Goal: Task Accomplishment & Management: Use online tool/utility

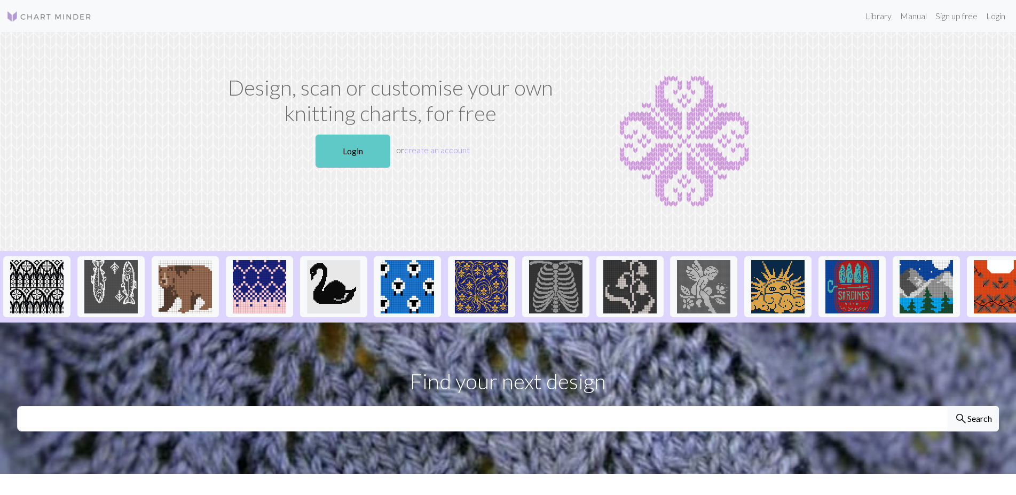
click at [340, 168] on link "Login" at bounding box center [353, 151] width 75 height 33
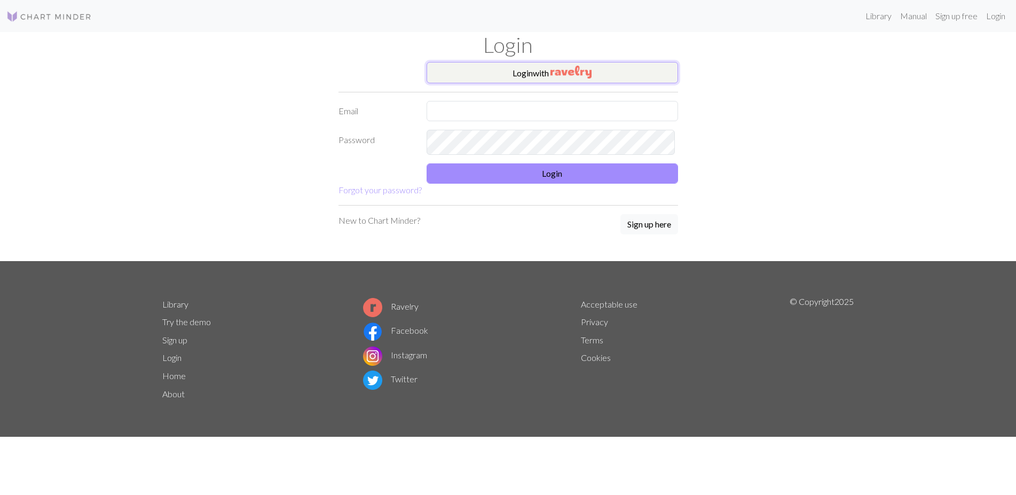
click at [592, 79] on img "button" at bounding box center [571, 72] width 41 height 13
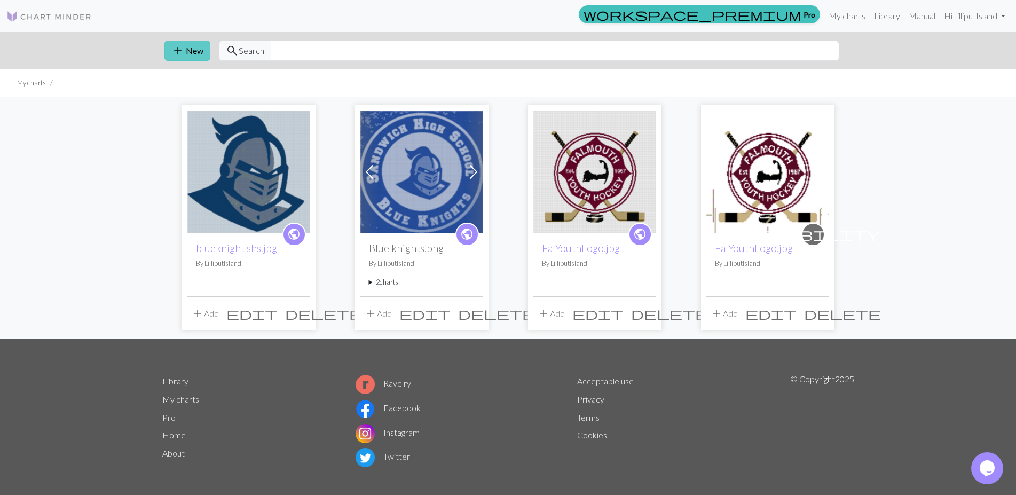
click at [196, 60] on button "add New" at bounding box center [188, 51] width 46 height 20
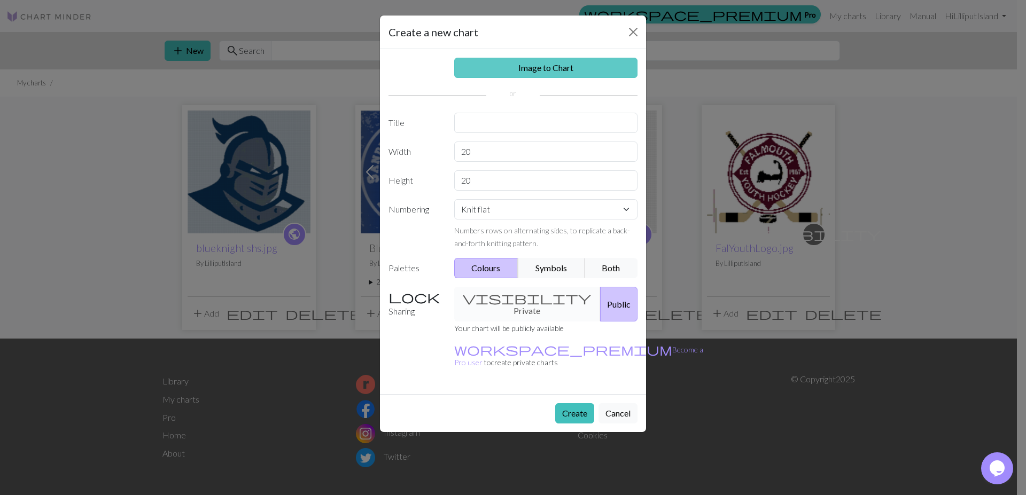
click at [552, 78] on link "Image to Chart" at bounding box center [546, 68] width 184 height 20
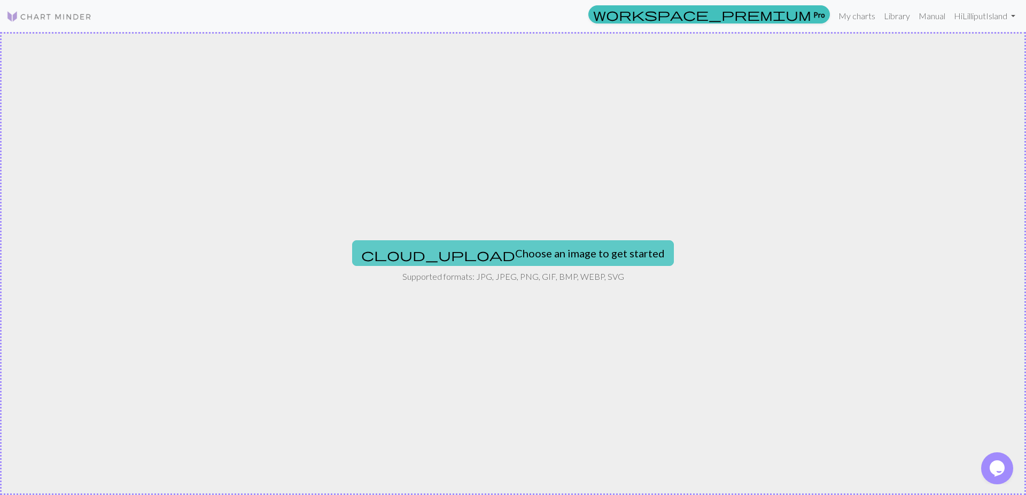
click at [446, 255] on button "cloud_upload Choose an image to get started" at bounding box center [513, 253] width 322 height 26
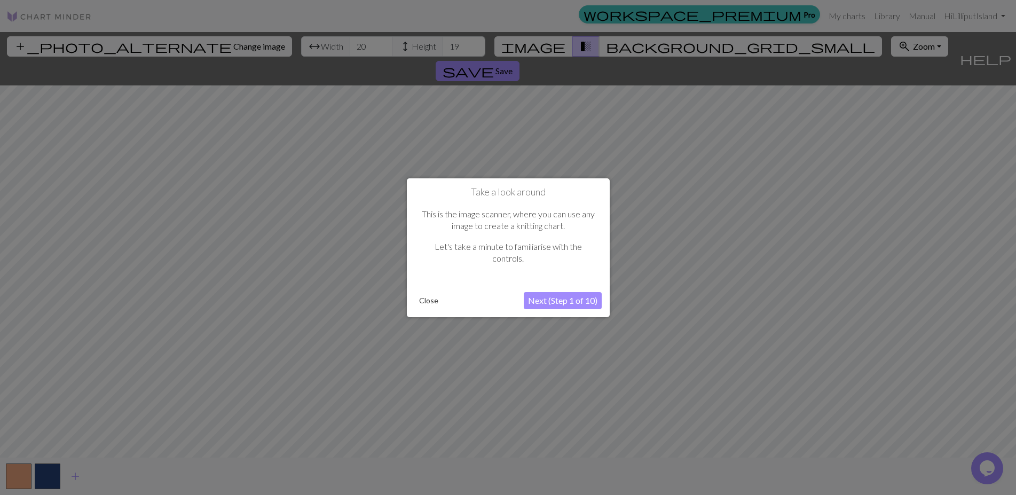
click at [424, 302] on button "Close" at bounding box center [429, 301] width 28 height 16
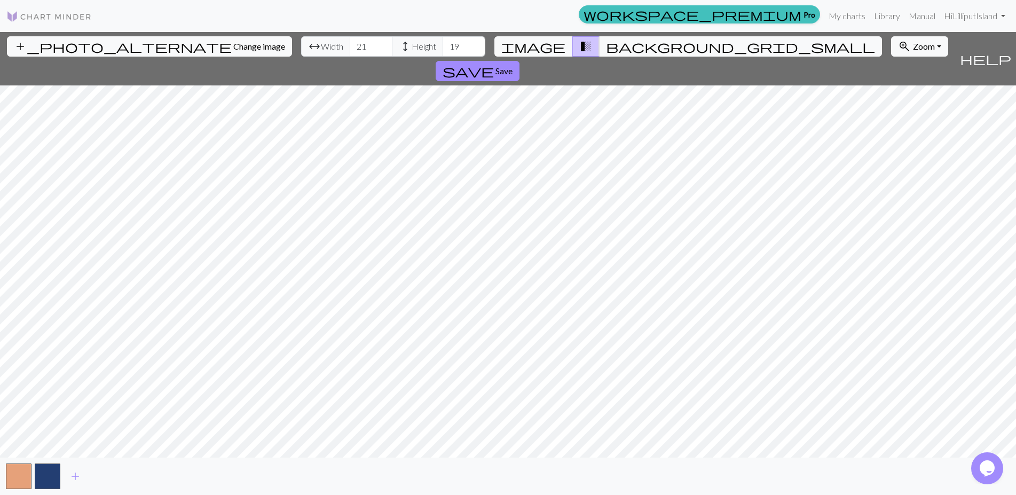
click at [350, 54] on input "21" at bounding box center [371, 46] width 43 height 20
click at [350, 54] on input "22" at bounding box center [371, 46] width 43 height 20
click at [350, 54] on input "23" at bounding box center [371, 46] width 43 height 20
click at [350, 54] on input "24" at bounding box center [371, 46] width 43 height 20
click at [350, 54] on input "25" at bounding box center [371, 46] width 43 height 20
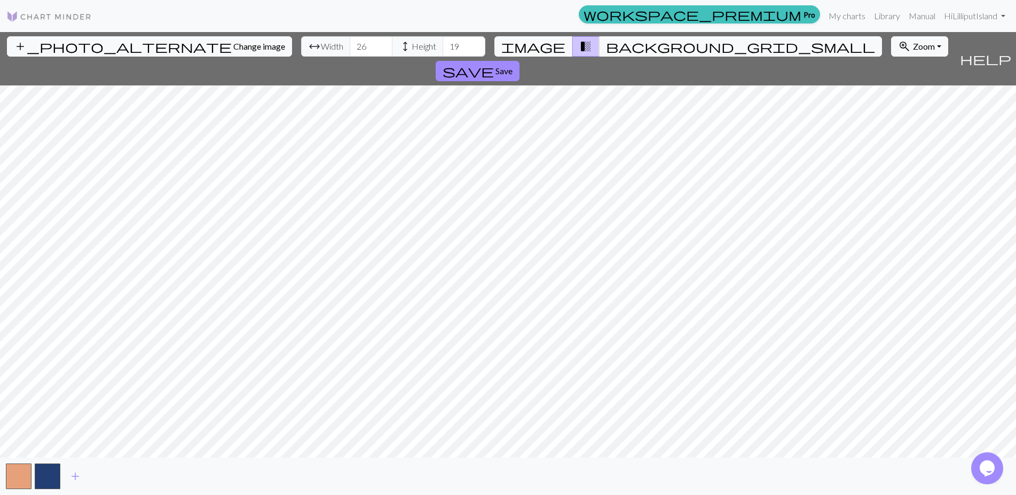
click at [350, 54] on input "26" at bounding box center [371, 46] width 43 height 20
click at [350, 54] on input "27" at bounding box center [371, 46] width 43 height 20
click at [350, 54] on input "28" at bounding box center [371, 46] width 43 height 20
click at [350, 54] on input "29" at bounding box center [371, 46] width 43 height 20
click at [350, 54] on input "60" at bounding box center [371, 46] width 43 height 20
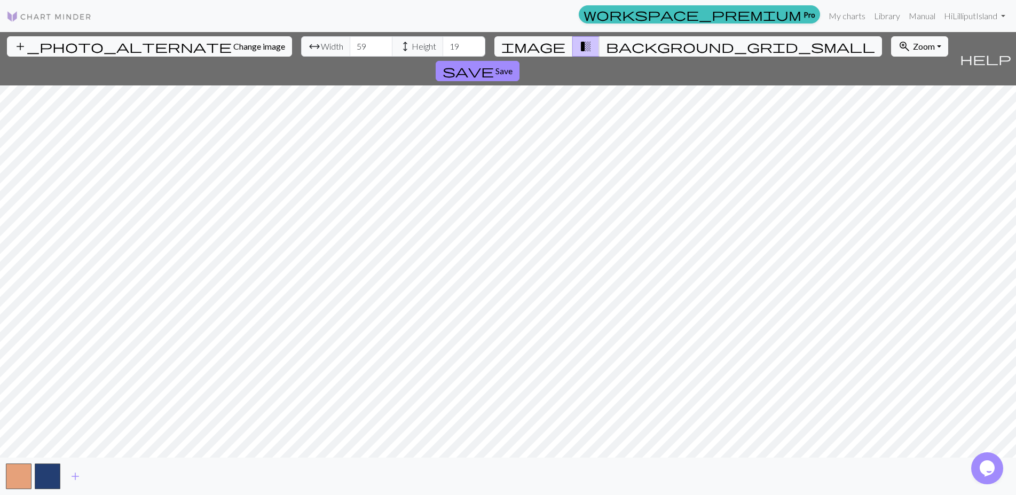
click at [350, 57] on input "59" at bounding box center [371, 46] width 43 height 20
click at [350, 57] on input "51" at bounding box center [371, 46] width 43 height 20
click at [350, 57] on input "50" at bounding box center [371, 46] width 43 height 20
click at [350, 57] on input "49" at bounding box center [371, 46] width 43 height 20
click at [350, 57] on input "48" at bounding box center [371, 46] width 43 height 20
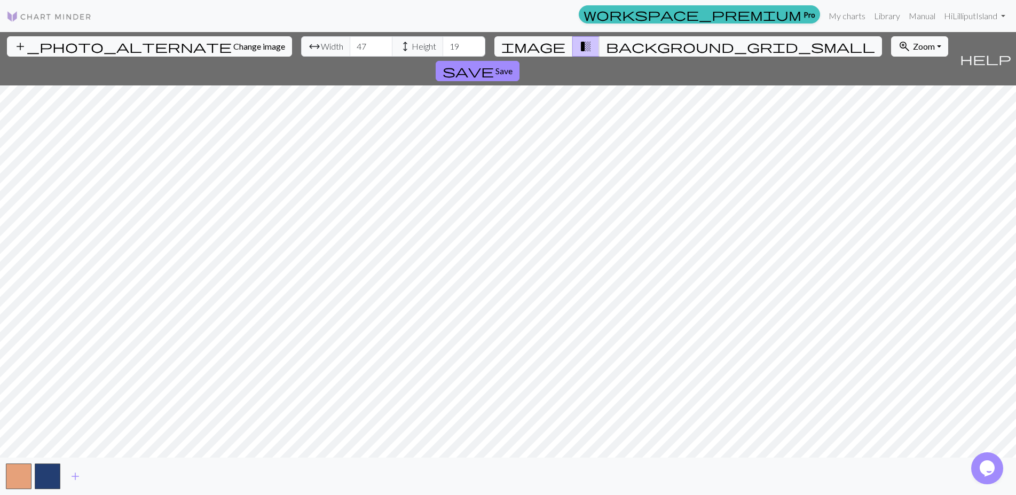
click at [350, 57] on input "47" at bounding box center [371, 46] width 43 height 20
click at [350, 57] on input "46" at bounding box center [371, 46] width 43 height 20
click at [350, 57] on input "45" at bounding box center [371, 46] width 43 height 20
click at [350, 57] on input "44" at bounding box center [371, 46] width 43 height 20
click at [350, 57] on input "43" at bounding box center [371, 46] width 43 height 20
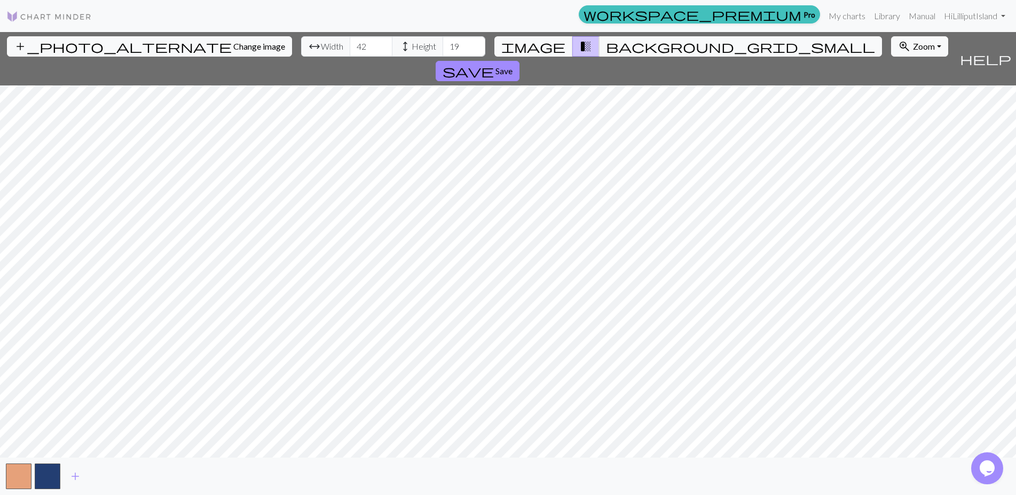
click at [350, 57] on input "42" at bounding box center [371, 46] width 43 height 20
click at [350, 57] on input "41" at bounding box center [371, 46] width 43 height 20
type input "40"
click at [350, 57] on input "40" at bounding box center [371, 46] width 43 height 20
click at [446, 54] on input "67" at bounding box center [464, 46] width 43 height 20
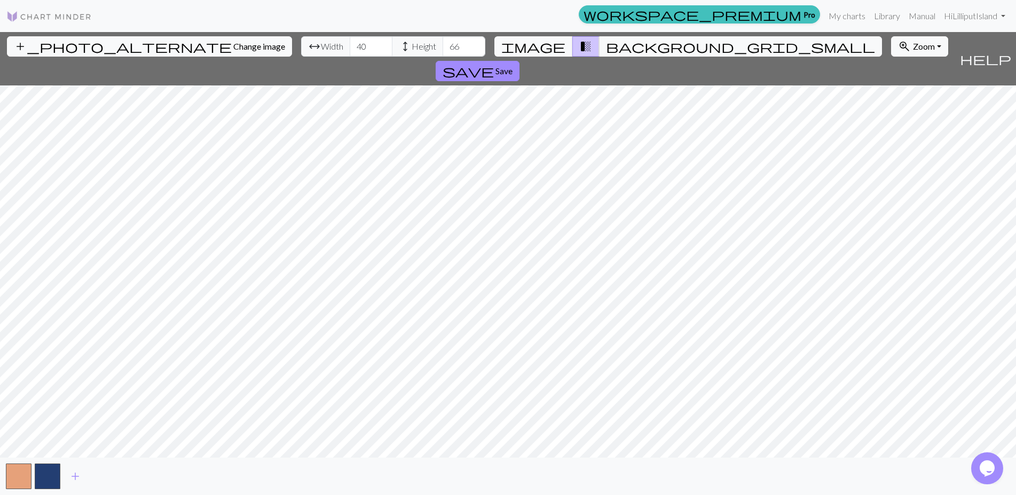
click at [448, 57] on input "66" at bounding box center [464, 46] width 43 height 20
click at [448, 57] on input "65" at bounding box center [464, 46] width 43 height 20
click at [448, 57] on input "64" at bounding box center [464, 46] width 43 height 20
click at [448, 57] on input "63" at bounding box center [464, 46] width 43 height 20
click at [448, 57] on input "62" at bounding box center [464, 46] width 43 height 20
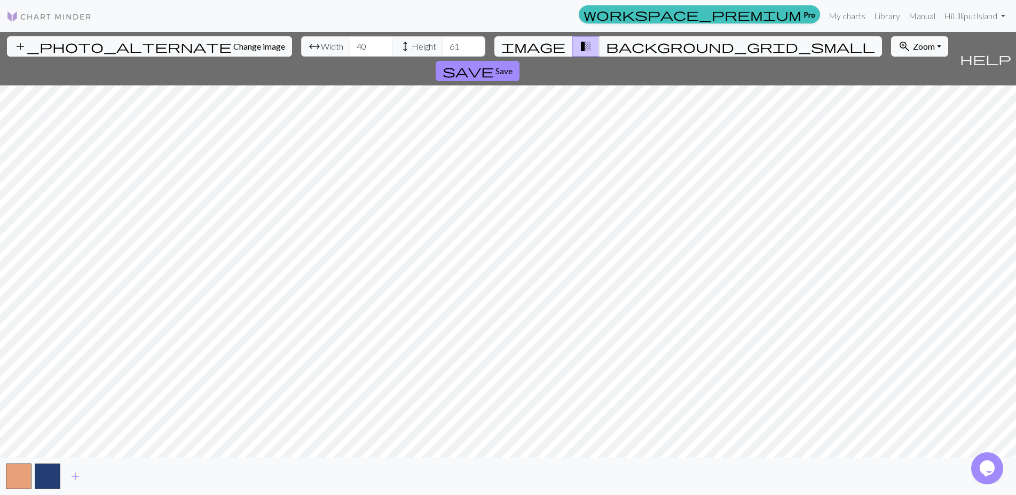
click at [448, 57] on input "61" at bounding box center [464, 46] width 43 height 20
type input "60"
click at [448, 57] on input "60" at bounding box center [464, 46] width 43 height 20
click at [513, 66] on span "Save" at bounding box center [504, 71] width 17 height 10
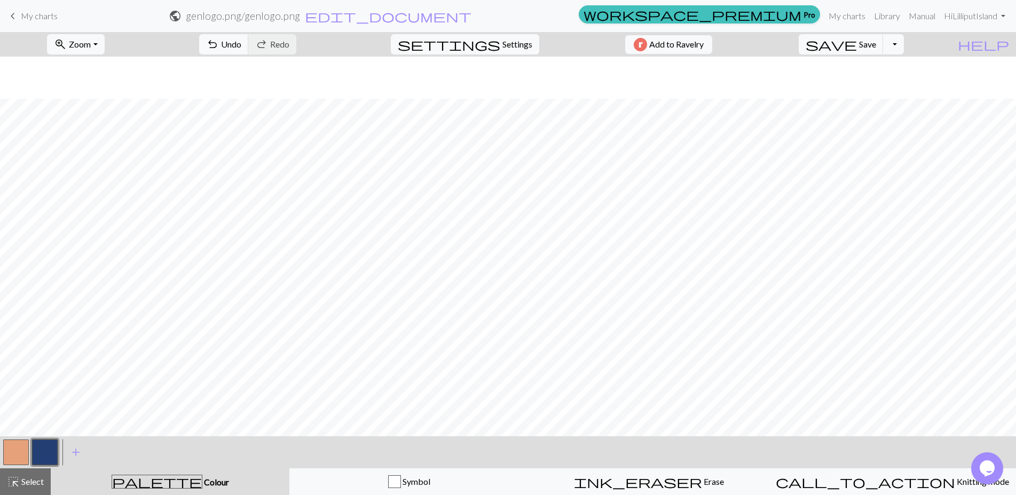
scroll to position [323, 0]
click at [241, 49] on span "Undo" at bounding box center [231, 44] width 20 height 10
click at [517, 47] on span "Settings" at bounding box center [518, 44] width 30 height 13
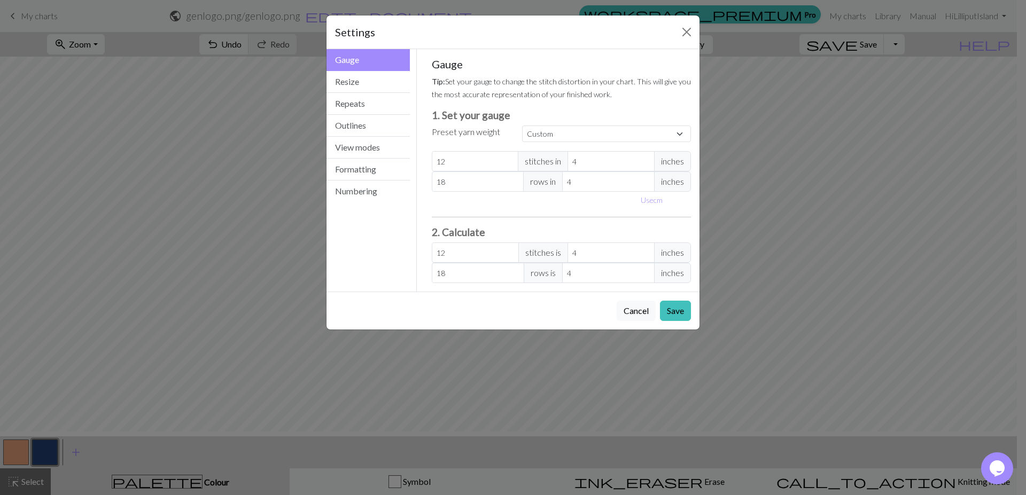
type input "11"
click at [494, 171] on input "11" at bounding box center [475, 161] width 87 height 20
type input "10"
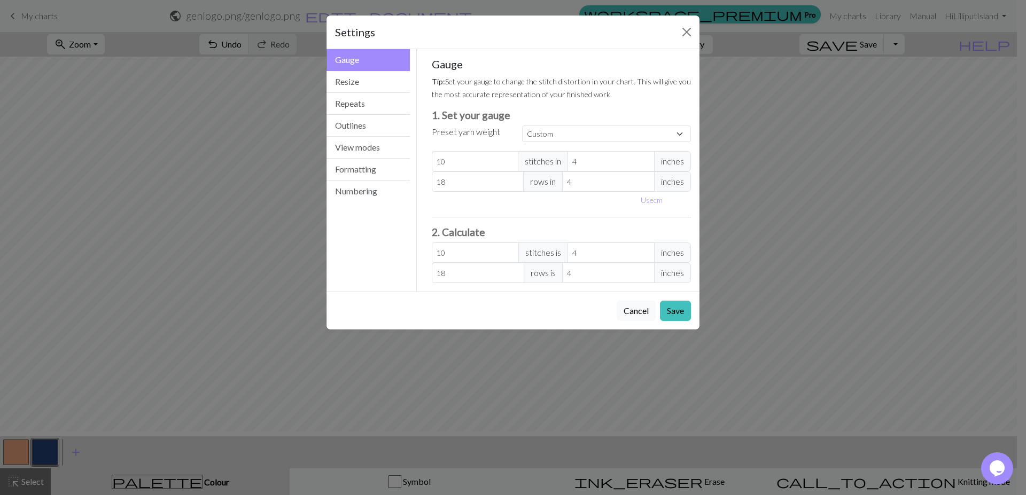
click at [494, 171] on input "10" at bounding box center [475, 161] width 87 height 20
type input "9"
click at [494, 171] on input "9" at bounding box center [475, 161] width 87 height 20
type input "8"
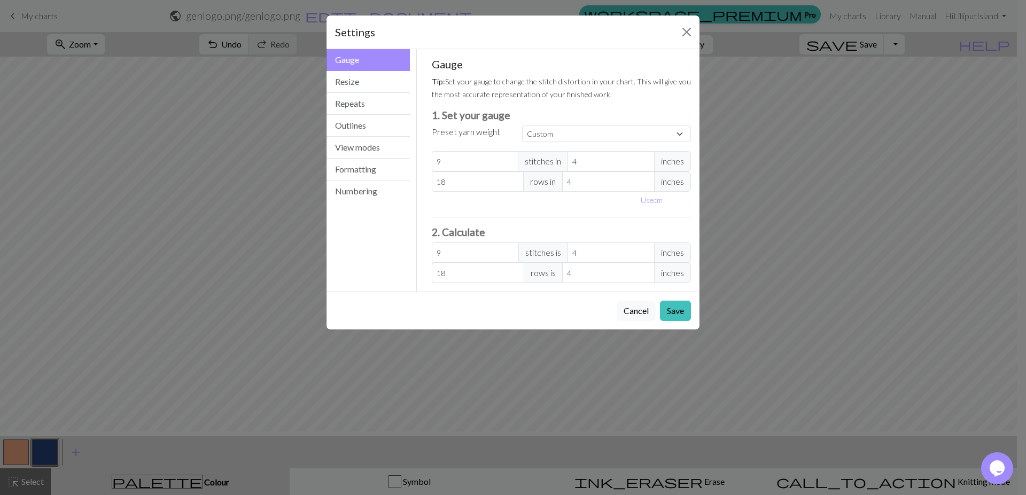
type input "8"
click at [494, 171] on input "8" at bounding box center [475, 161] width 87 height 20
type input "3"
type input "10.67"
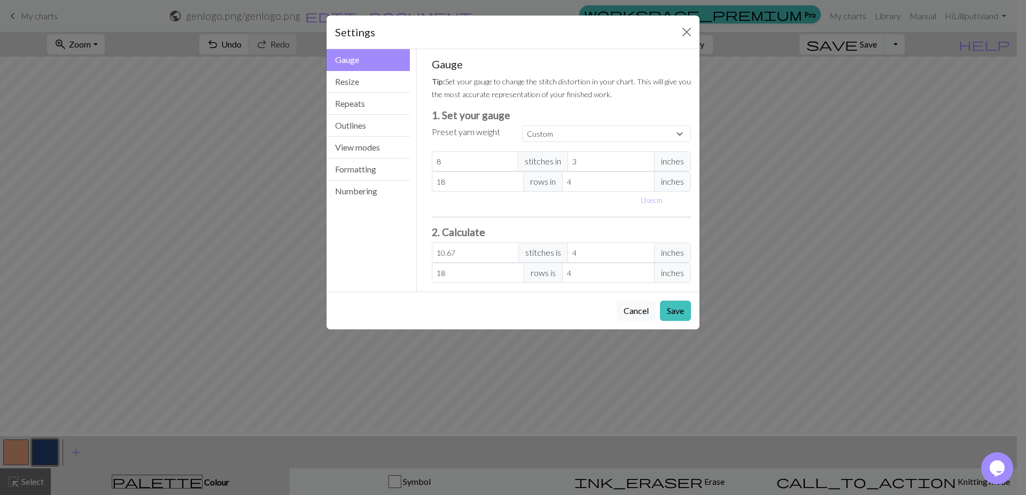
click at [632, 171] on input "3" at bounding box center [610, 161] width 87 height 20
type input "2"
type input "16"
click at [632, 171] on input "2" at bounding box center [610, 161] width 87 height 20
type input "1"
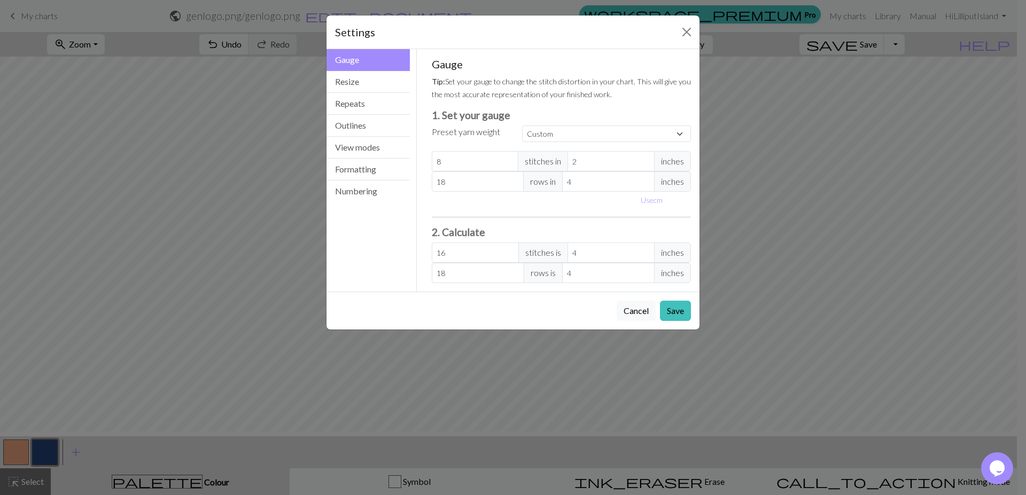
type input "32"
type input "1"
click at [632, 171] on input "1" at bounding box center [610, 161] width 87 height 20
type input "17"
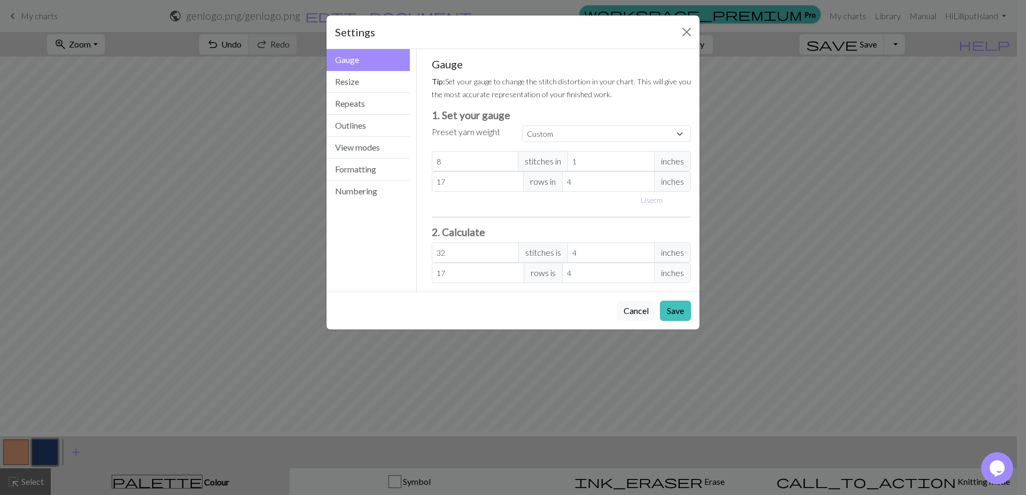
click at [503, 192] on input "17" at bounding box center [478, 181] width 92 height 20
type input "16"
click at [503, 192] on input "16" at bounding box center [478, 181] width 92 height 20
type input "15"
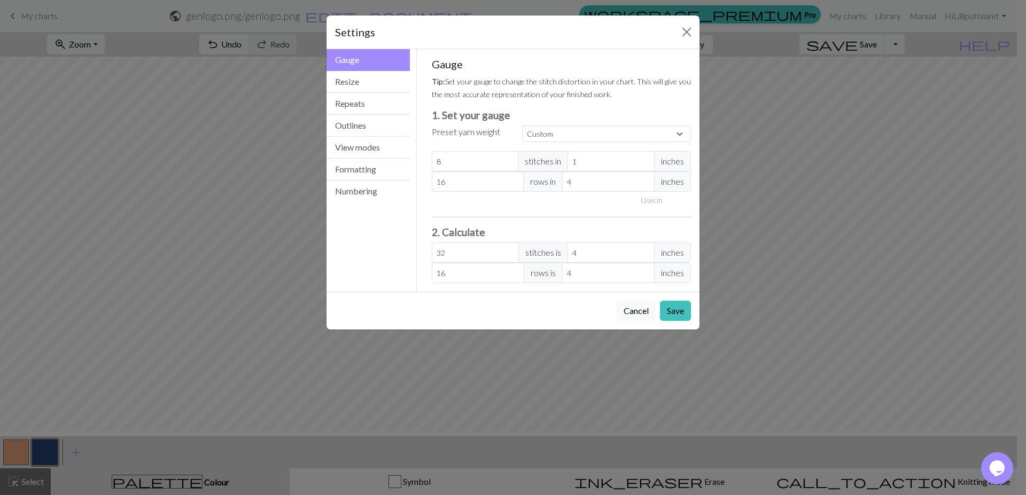
type input "15"
click at [503, 192] on input "15" at bounding box center [478, 181] width 92 height 20
type input "14"
click at [503, 192] on input "14" at bounding box center [478, 181] width 92 height 20
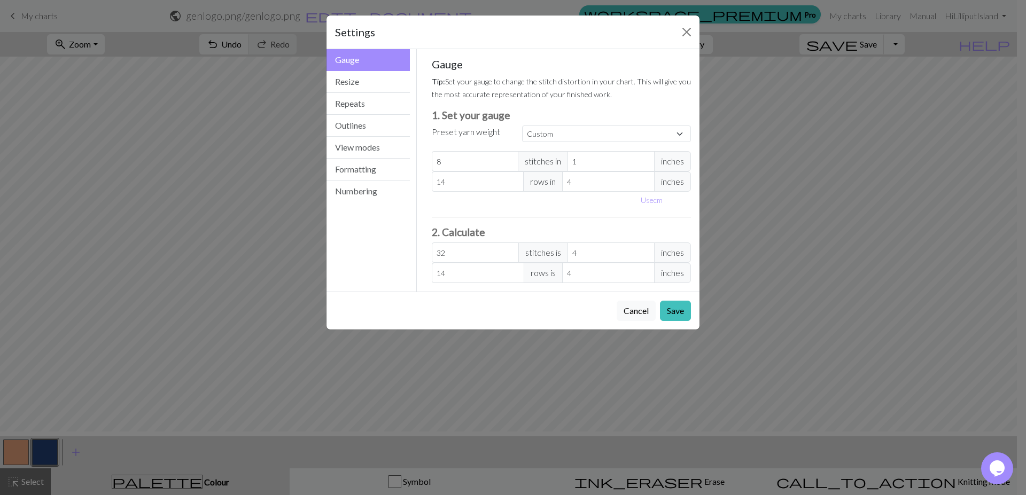
type input "13"
click at [503, 192] on input "13" at bounding box center [478, 181] width 92 height 20
type input "12"
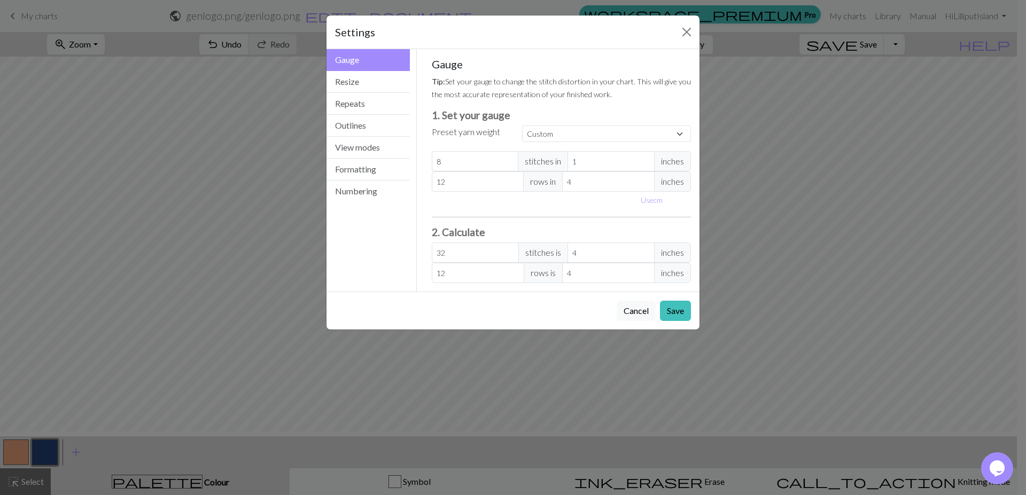
click at [503, 192] on input "12" at bounding box center [478, 181] width 92 height 20
type input "11"
click at [503, 192] on input "11" at bounding box center [478, 181] width 92 height 20
type input "12"
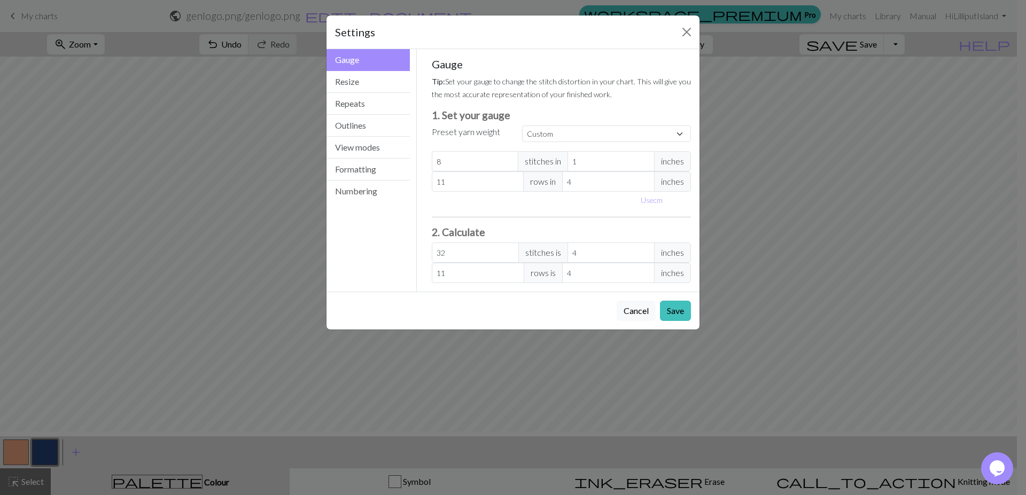
type input "12"
click at [504, 192] on input "12" at bounding box center [478, 181] width 92 height 20
type input "3"
type input "16"
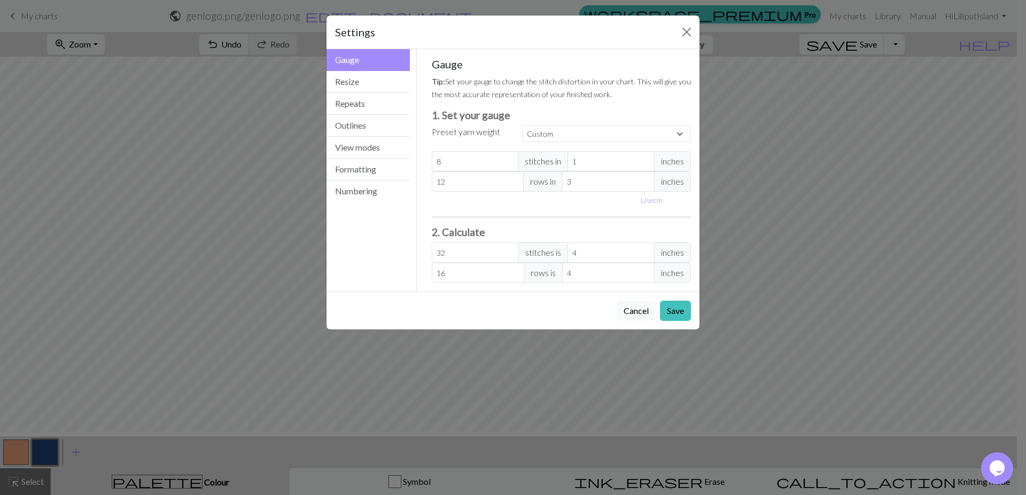
click at [630, 192] on input "3" at bounding box center [608, 181] width 92 height 20
type input "2"
type input "24"
click at [630, 192] on input "2" at bounding box center [608, 181] width 92 height 20
type input "1"
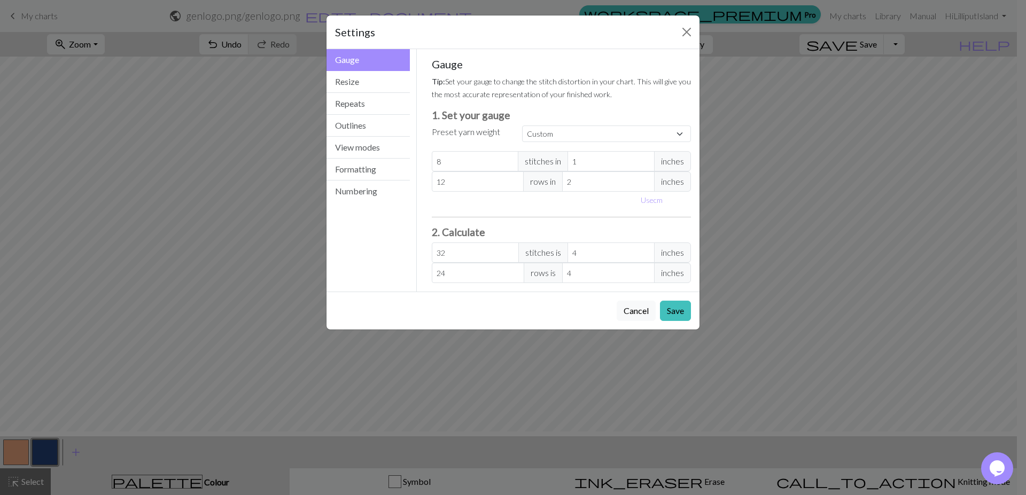
type input "48"
type input "1"
click at [630, 192] on input "1" at bounding box center [608, 181] width 92 height 20
click at [668, 321] on button "Save" at bounding box center [675, 311] width 31 height 20
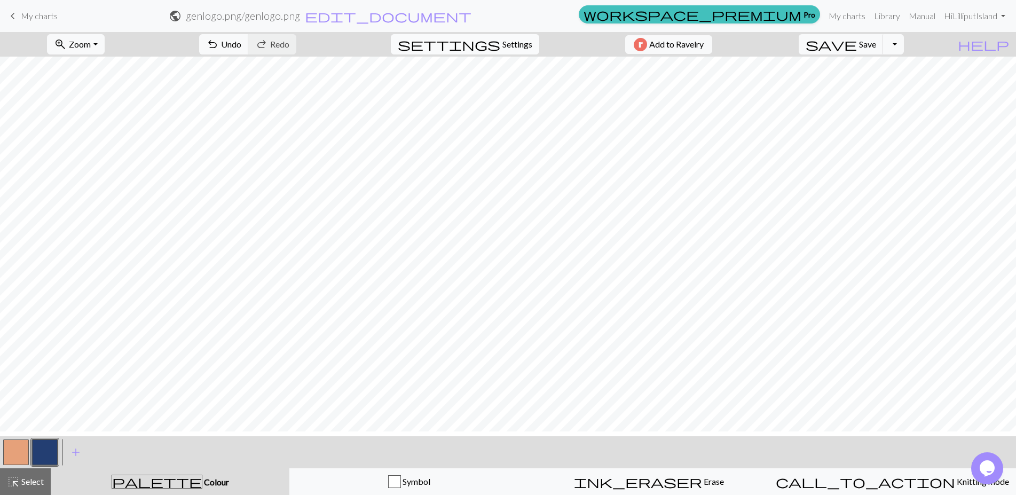
click at [514, 43] on button "settings Settings" at bounding box center [465, 44] width 148 height 20
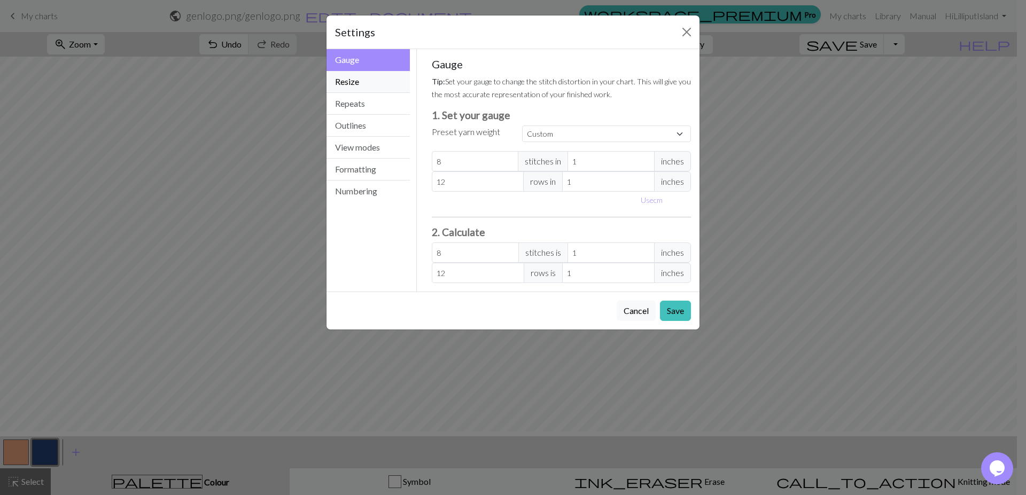
click at [352, 93] on button "Resize" at bounding box center [367, 82] width 83 height 22
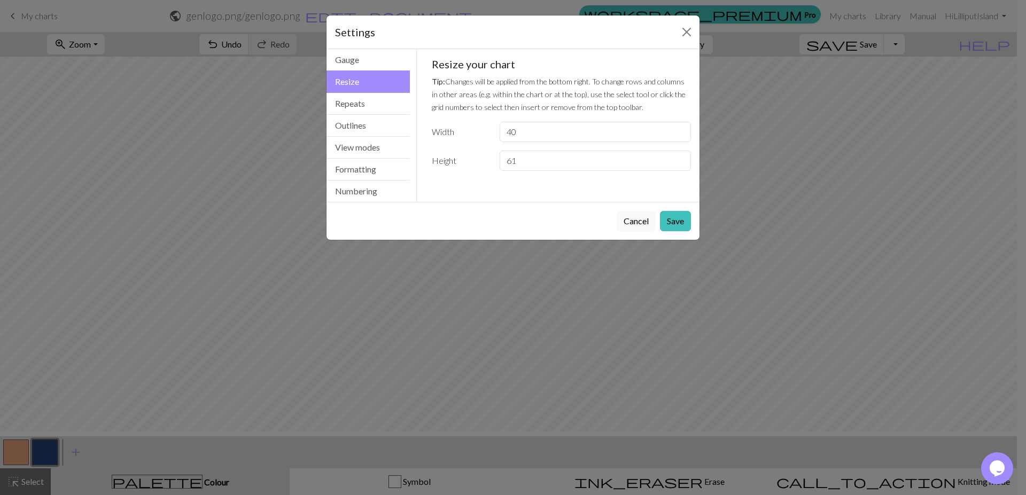
click at [677, 171] on input "61" at bounding box center [594, 161] width 191 height 20
click at [677, 171] on input "62" at bounding box center [594, 161] width 191 height 20
click at [677, 171] on input "63" at bounding box center [594, 161] width 191 height 20
click at [677, 171] on input "64" at bounding box center [594, 161] width 191 height 20
click at [677, 171] on input "65" at bounding box center [594, 161] width 191 height 20
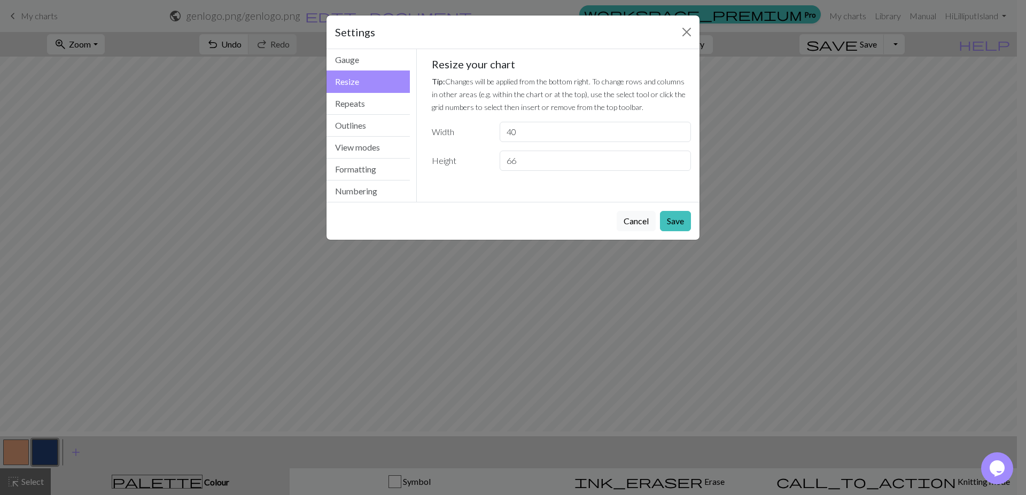
type input "66"
click at [677, 171] on input "66" at bounding box center [594, 161] width 191 height 20
click at [677, 142] on input "41" at bounding box center [594, 132] width 191 height 20
click at [677, 142] on input "42" at bounding box center [594, 132] width 191 height 20
click at [677, 142] on input "43" at bounding box center [594, 132] width 191 height 20
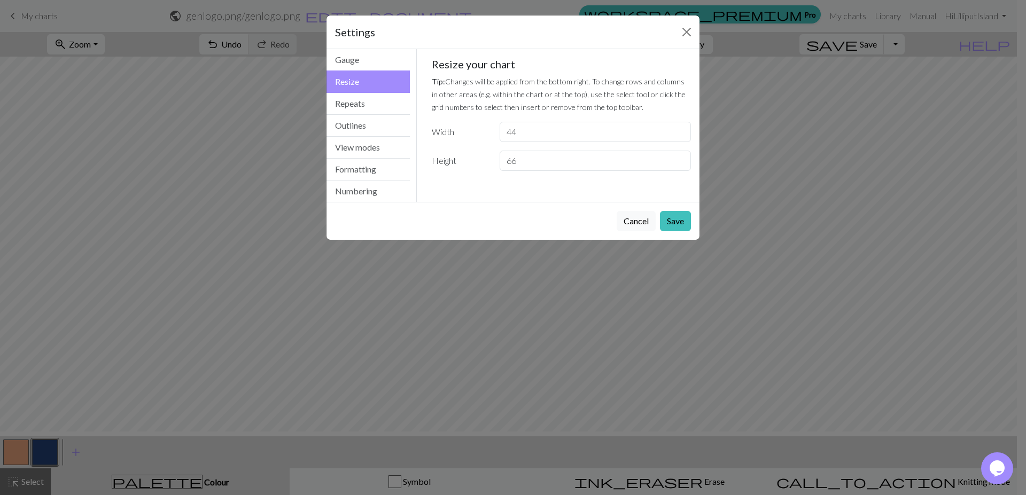
type input "44"
click at [677, 142] on input "44" at bounding box center [594, 132] width 191 height 20
click at [667, 231] on button "Save" at bounding box center [675, 221] width 31 height 20
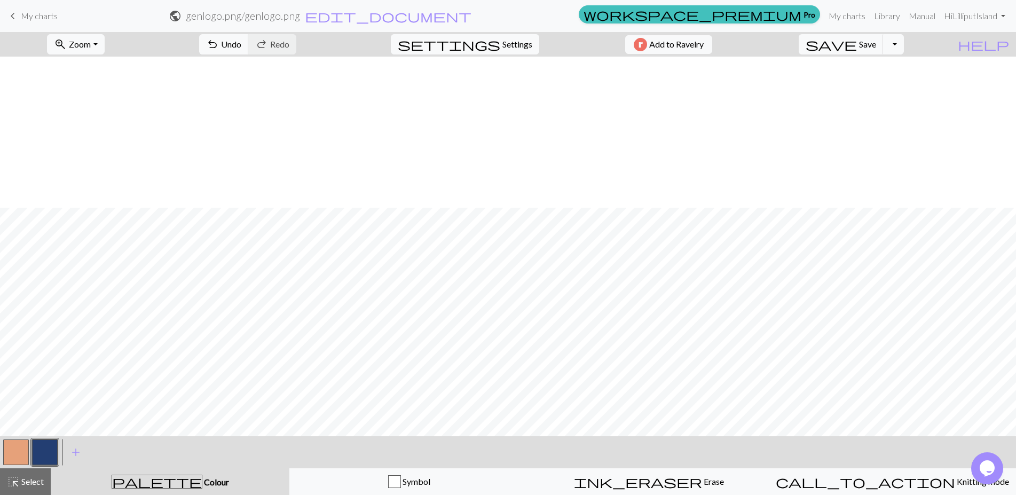
scroll to position [387, 0]
click at [520, 57] on div "settings Settings" at bounding box center [465, 44] width 165 height 25
click at [520, 51] on span "Settings" at bounding box center [518, 44] width 30 height 13
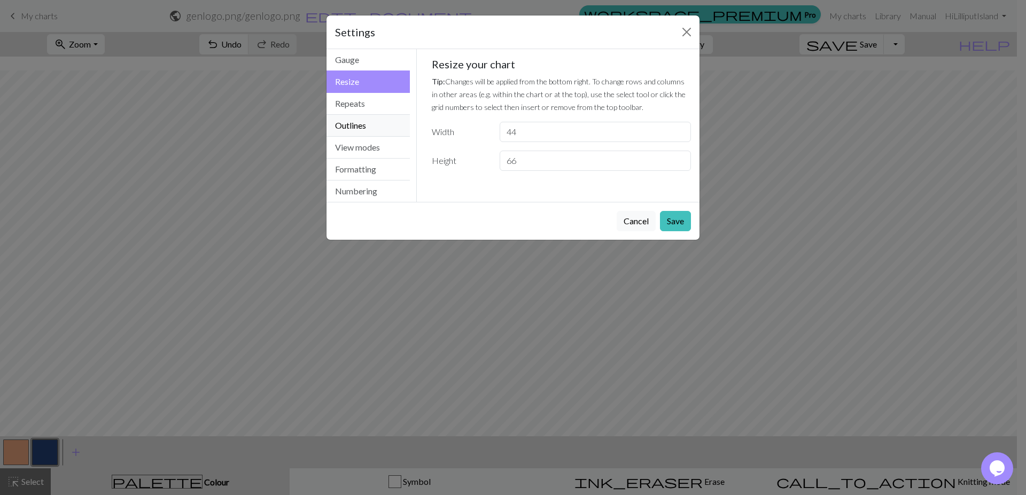
click at [355, 137] on button "Outlines" at bounding box center [367, 126] width 83 height 22
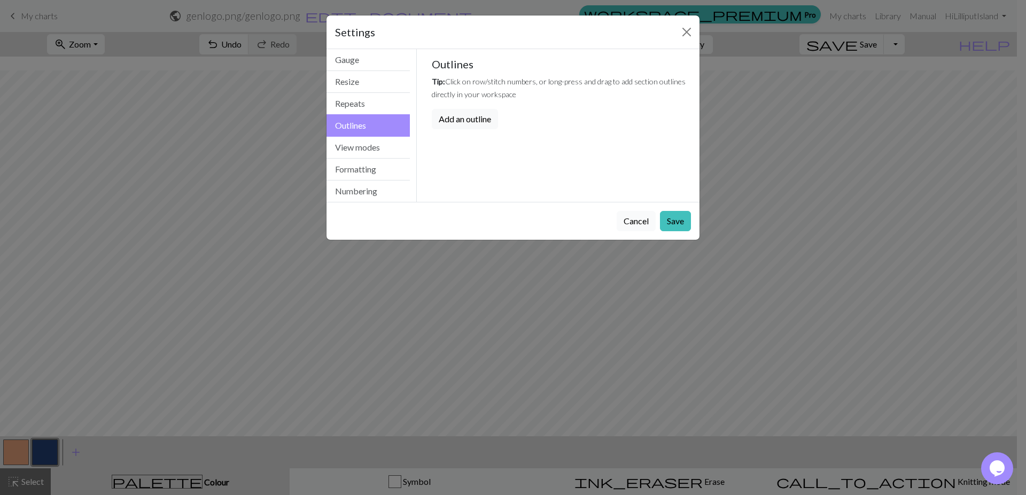
click at [627, 231] on button "Cancel" at bounding box center [635, 221] width 39 height 20
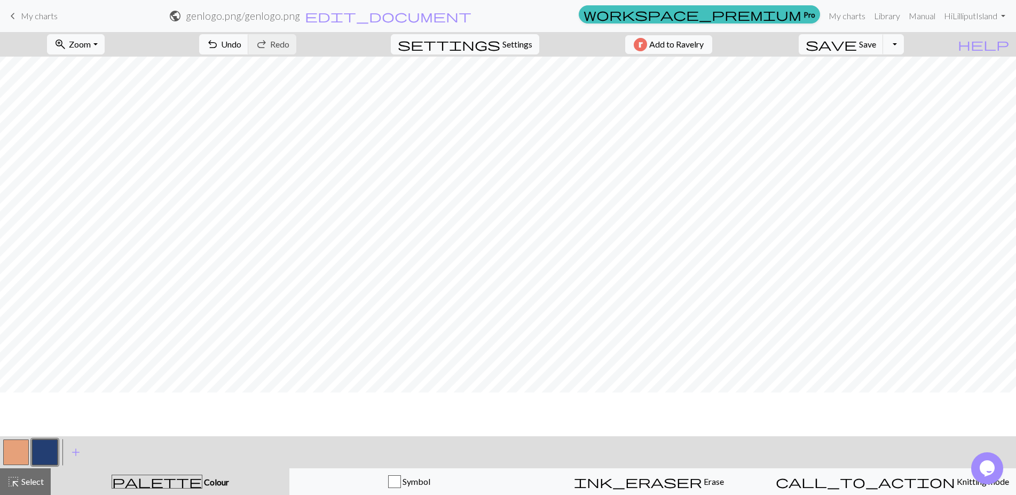
scroll to position [233, 0]
click at [219, 49] on span "undo" at bounding box center [212, 44] width 13 height 15
click at [877, 49] on span "Save" at bounding box center [867, 44] width 17 height 10
